Goal: Task Accomplishment & Management: Use online tool/utility

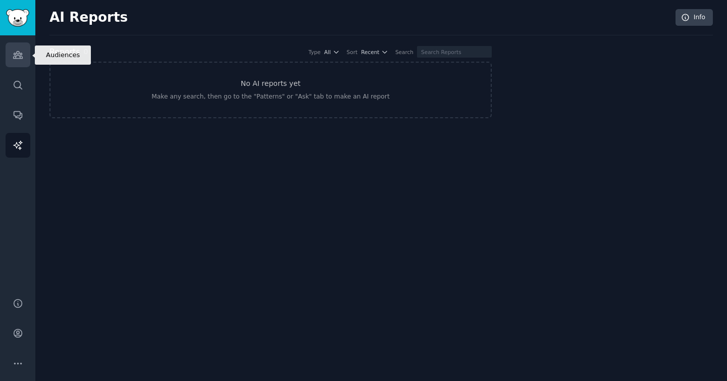
click at [20, 62] on link "Audiences" at bounding box center [18, 54] width 25 height 25
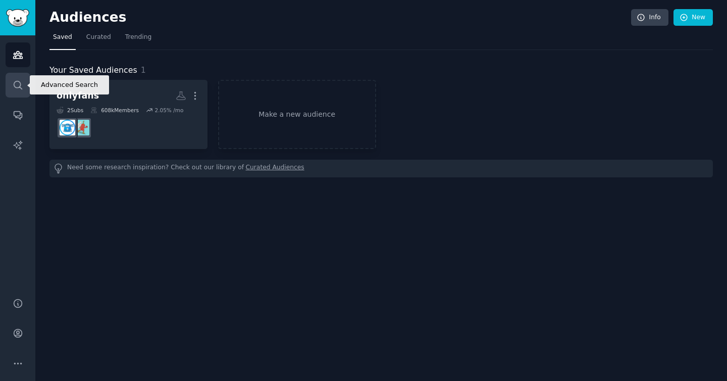
click at [21, 90] on link "Search" at bounding box center [18, 85] width 25 height 25
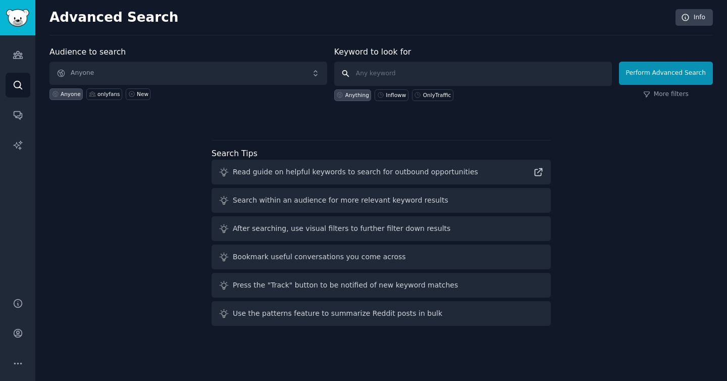
click at [405, 73] on input "text" at bounding box center [473, 74] width 278 height 24
type input "ф"
type input "a"
type input "t"
type input "twitter traffic"
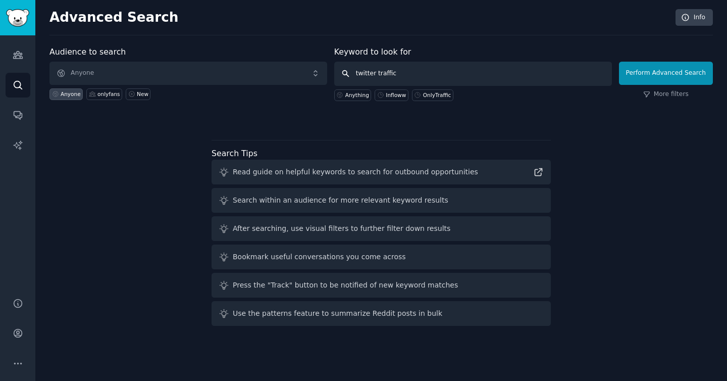
click button "Perform Advanced Search" at bounding box center [666, 73] width 94 height 23
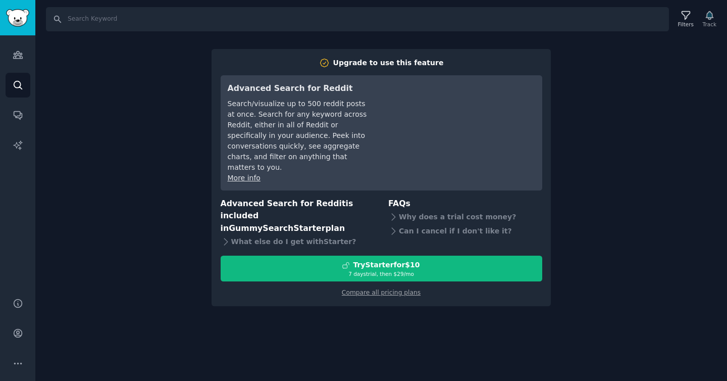
click at [611, 100] on div "Search Filters Track Upgrade to use this feature Advanced Search for Reddit Sea…" at bounding box center [381, 190] width 692 height 381
click at [16, 48] on link "Audiences" at bounding box center [18, 54] width 25 height 25
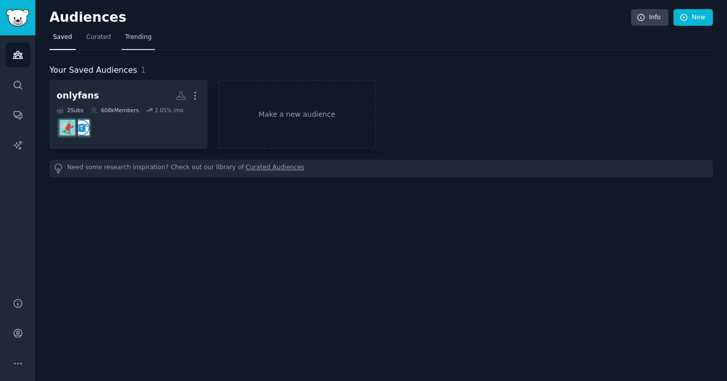
click at [138, 37] on span "Trending" at bounding box center [138, 37] width 26 height 9
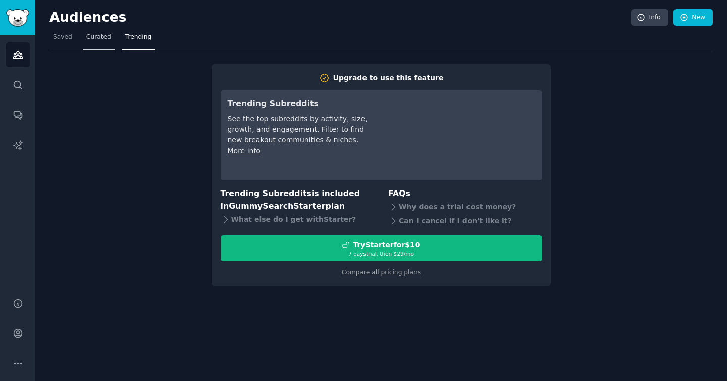
click at [109, 40] on span "Curated" at bounding box center [98, 37] width 25 height 9
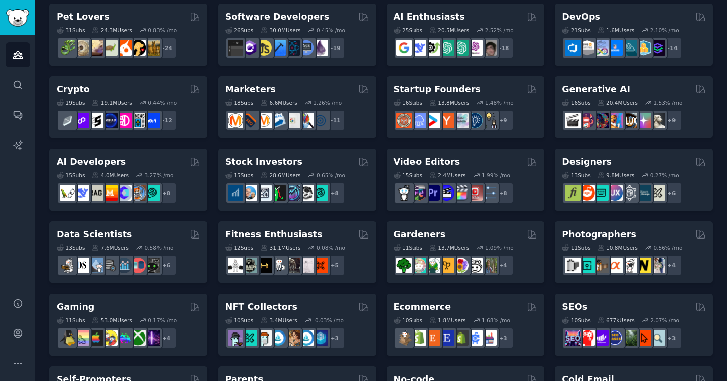
scroll to position [79, 0]
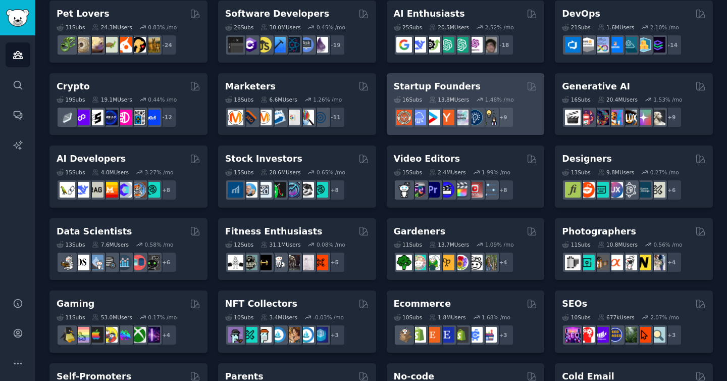
click at [520, 123] on div "+ 9" at bounding box center [466, 117] width 144 height 21
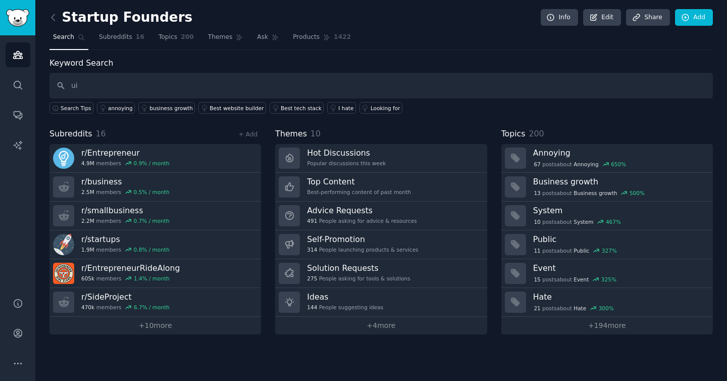
type input "u"
type input "U"
type input "ui ux"
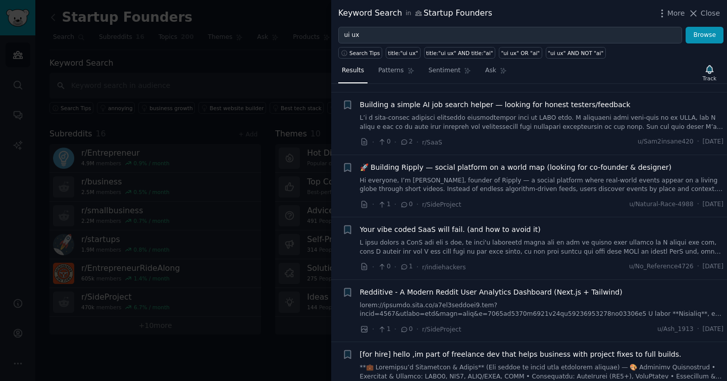
scroll to position [583, 0]
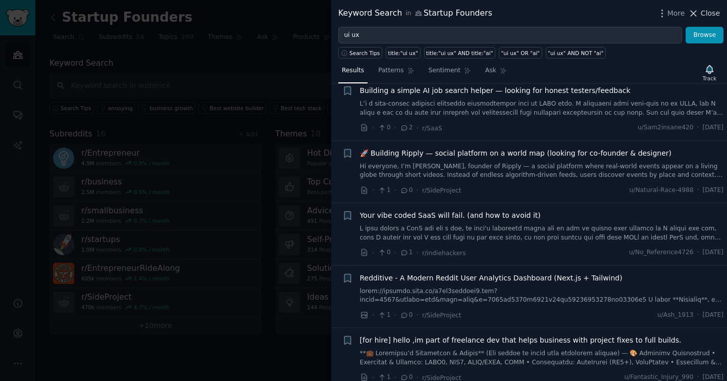
click at [715, 17] on span "Close" at bounding box center [710, 13] width 19 height 11
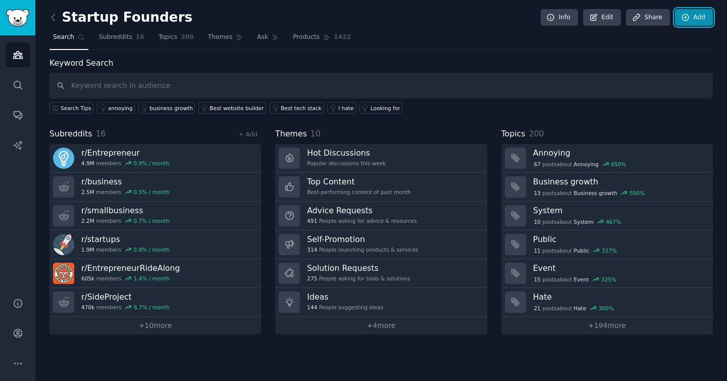
click at [703, 15] on link "Add" at bounding box center [694, 17] width 38 height 17
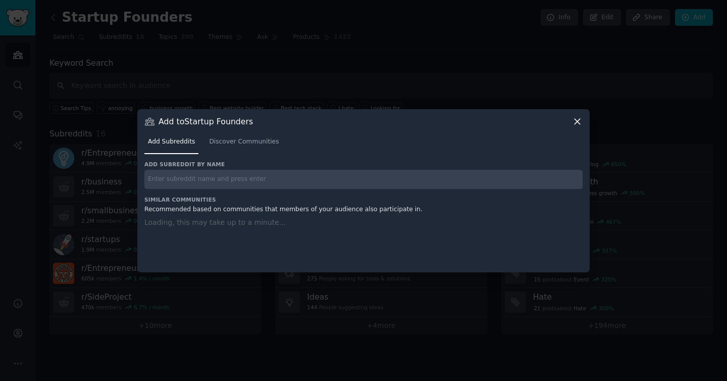
click at [307, 20] on div at bounding box center [363, 190] width 727 height 381
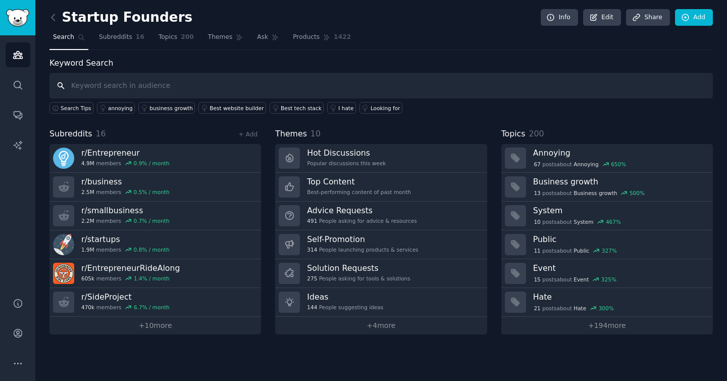
click at [118, 82] on input "text" at bounding box center [382, 86] width 664 height 26
type input "ruby on rails"
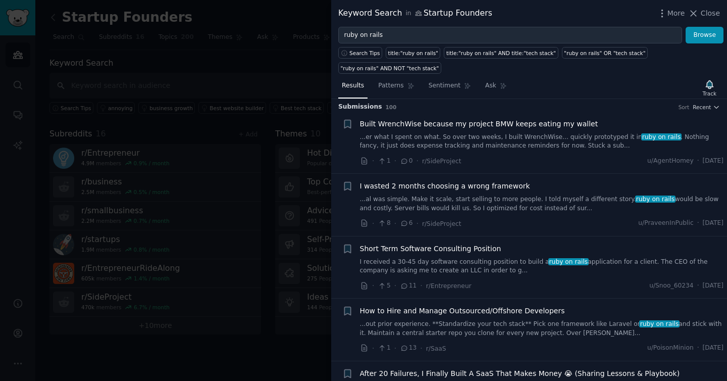
scroll to position [5, 0]
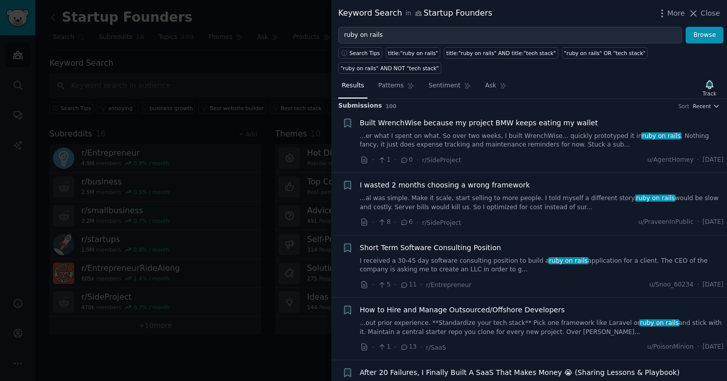
click at [407, 224] on icon at bounding box center [404, 222] width 9 height 7
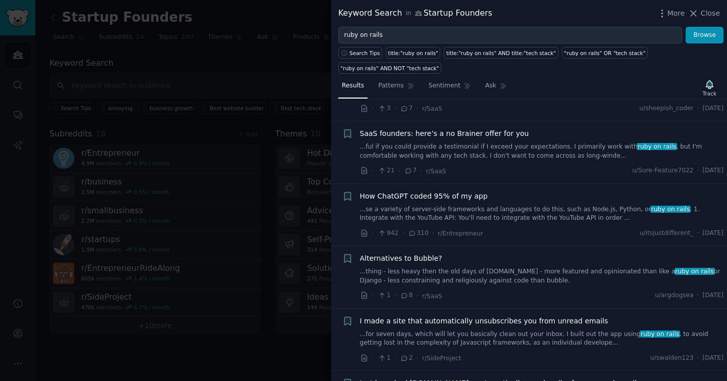
scroll to position [5987, 0]
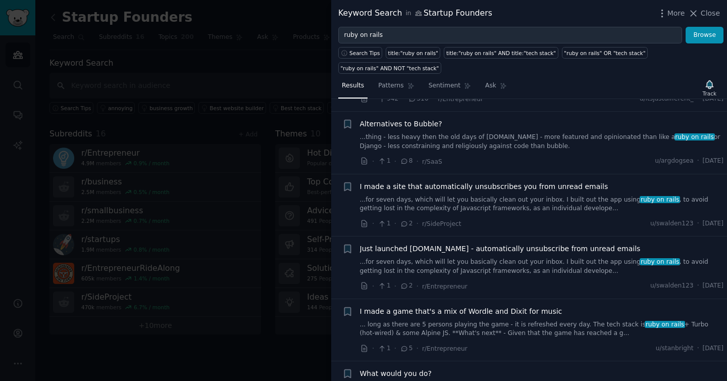
click at [263, 340] on div at bounding box center [363, 190] width 727 height 381
click at [710, 13] on span "Close" at bounding box center [710, 13] width 19 height 11
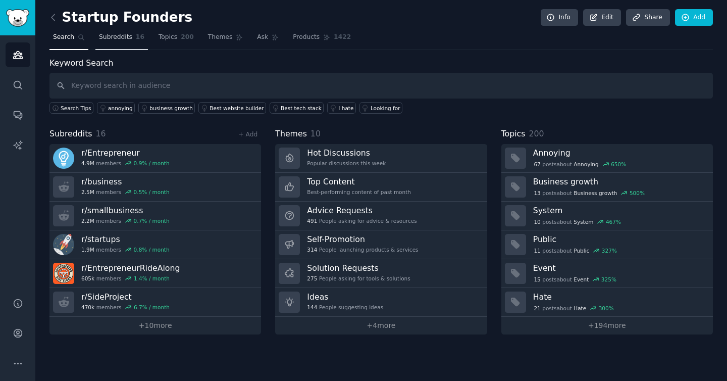
click at [119, 31] on link "Subreddits 16" at bounding box center [121, 39] width 53 height 21
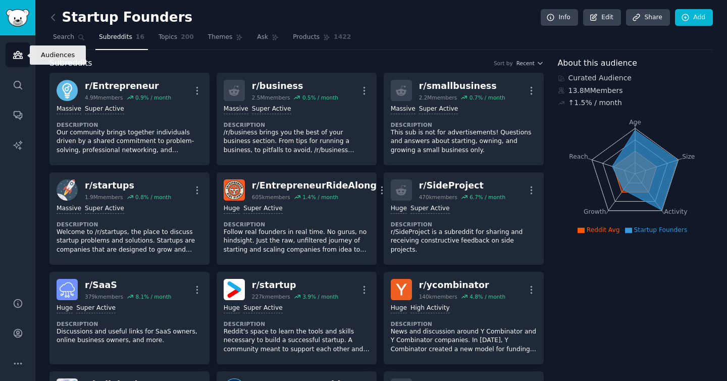
click at [11, 55] on link "Audiences" at bounding box center [18, 54] width 25 height 25
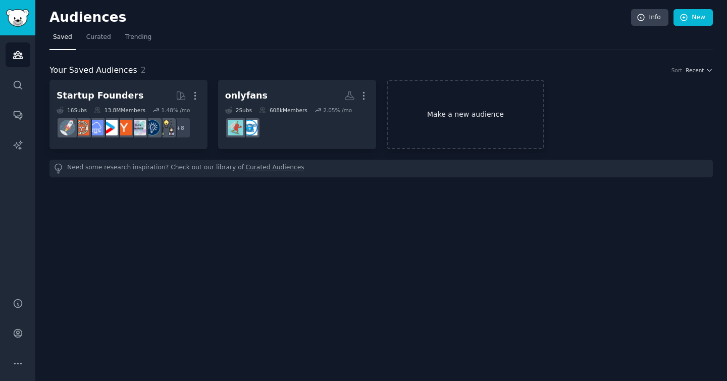
click at [485, 122] on link "Make a new audience" at bounding box center [466, 114] width 158 height 69
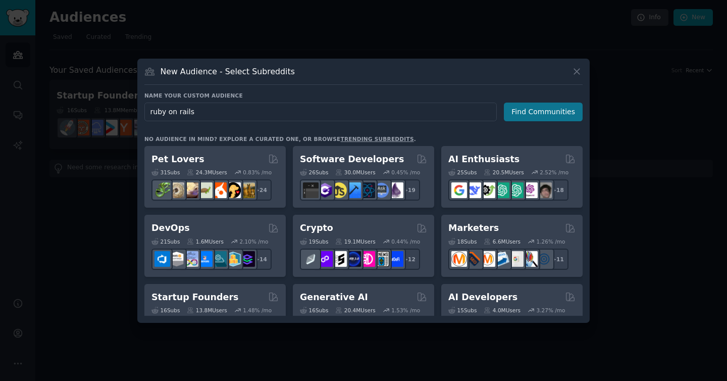
type input "ruby on rails"
click at [536, 110] on button "Find Communities" at bounding box center [543, 112] width 79 height 19
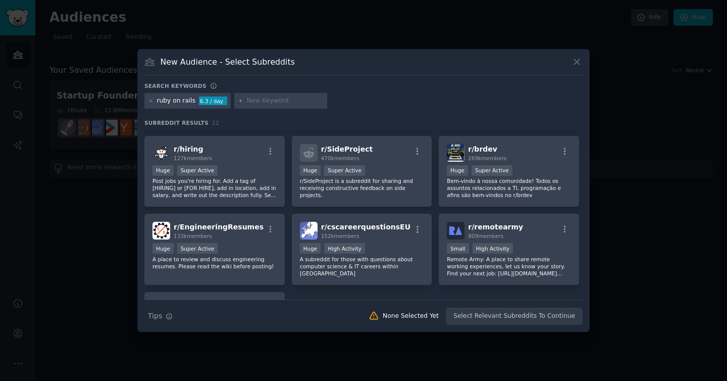
scroll to position [376, 0]
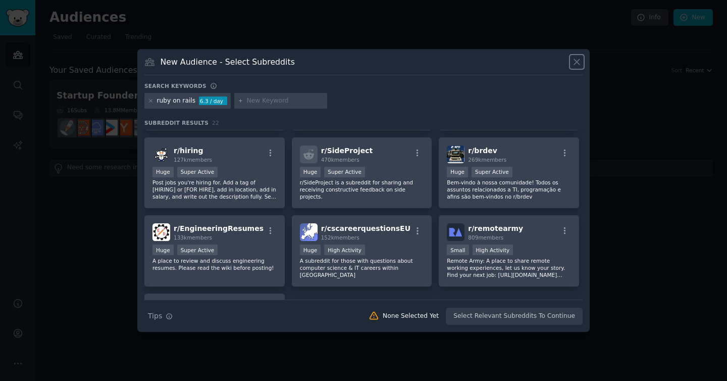
click at [574, 61] on icon at bounding box center [577, 62] width 11 height 11
